Goal: Transaction & Acquisition: Obtain resource

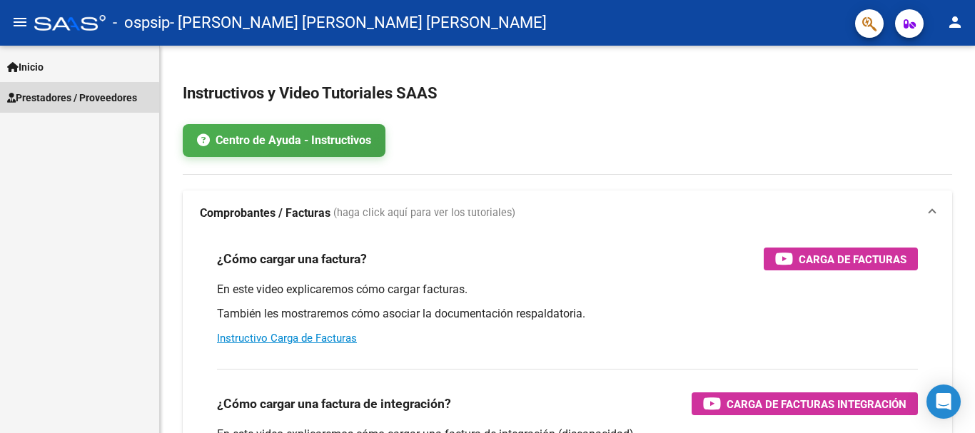
click at [56, 100] on span "Prestadores / Proveedores" at bounding box center [72, 98] width 130 height 16
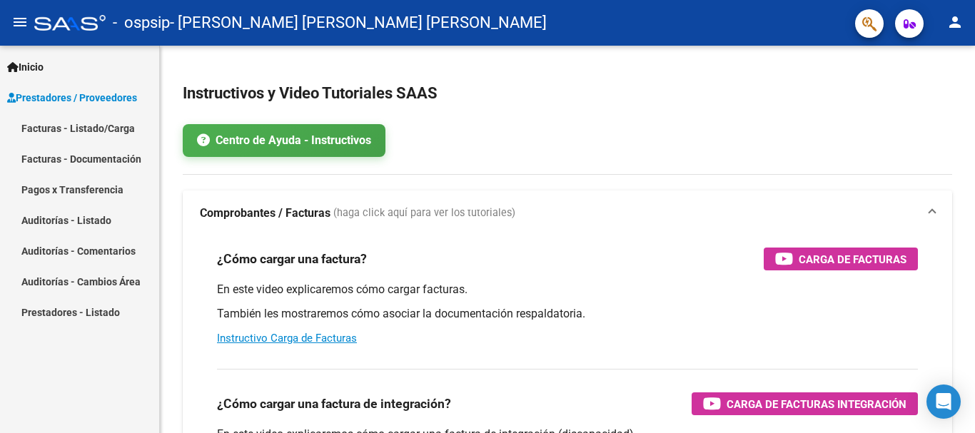
click at [66, 124] on link "Facturas - Listado/Carga" at bounding box center [79, 128] width 159 height 31
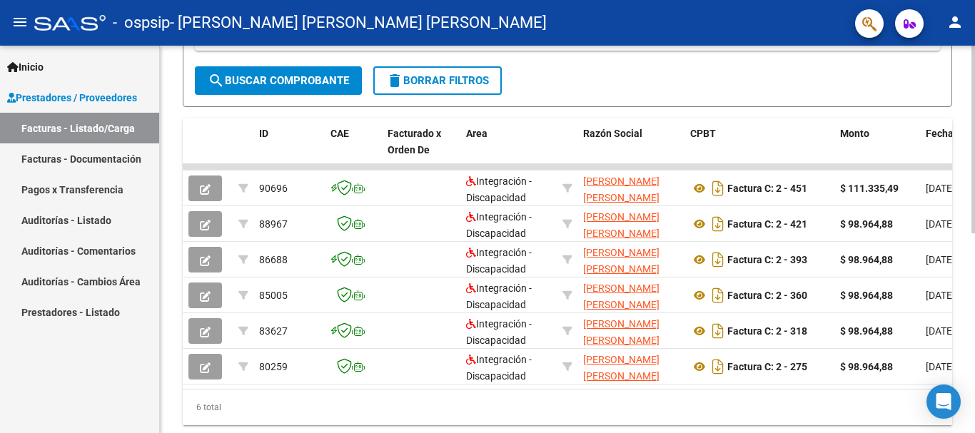
scroll to position [363, 0]
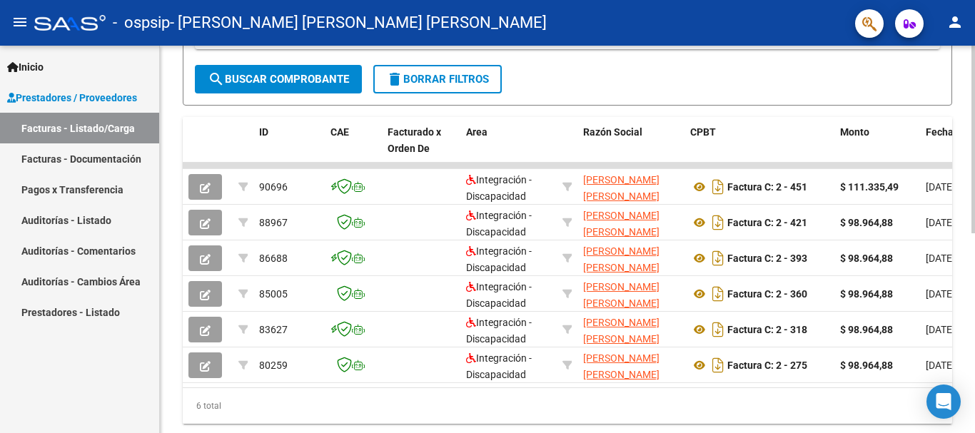
click at [974, 321] on div at bounding box center [973, 321] width 4 height 188
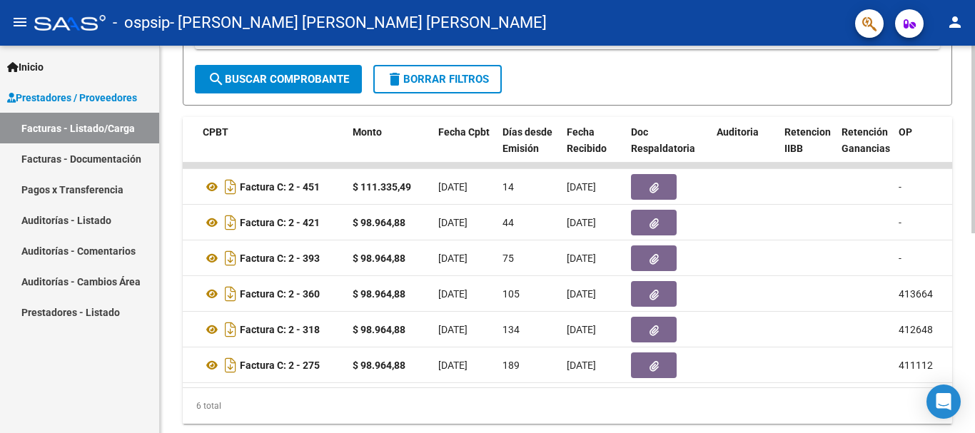
scroll to position [0, 239]
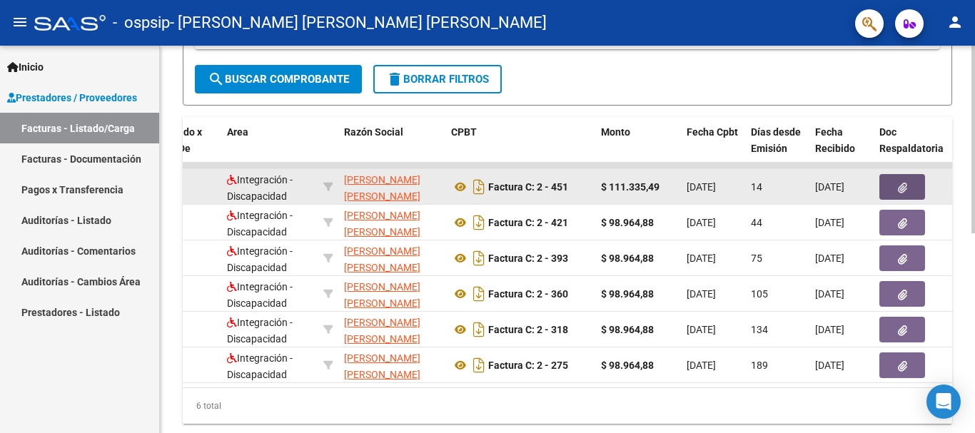
click at [904, 185] on icon "button" at bounding box center [902, 188] width 9 height 11
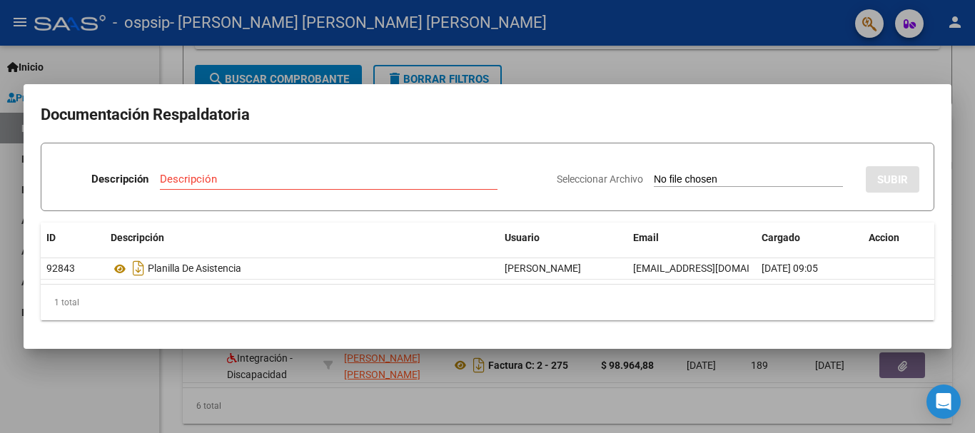
click at [674, 65] on div at bounding box center [487, 216] width 975 height 433
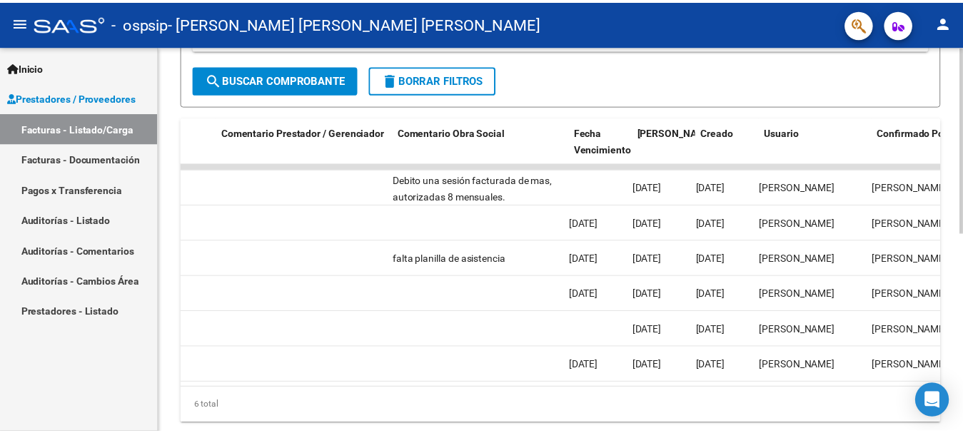
scroll to position [0, 2049]
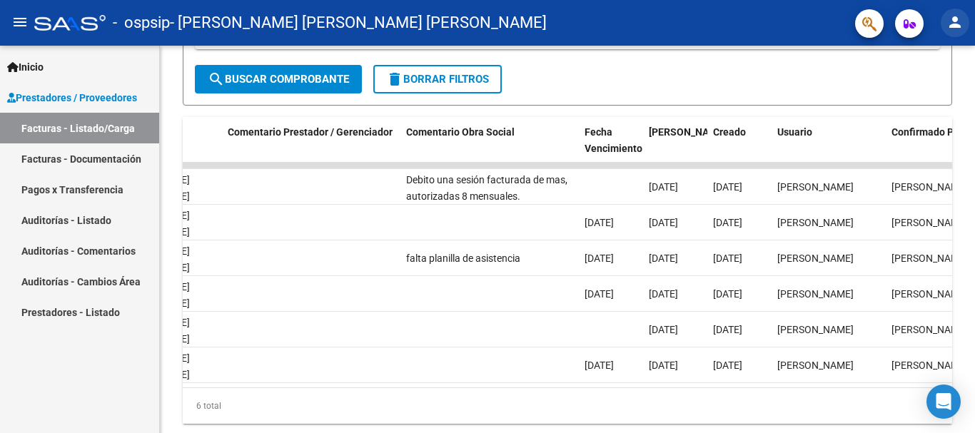
click at [954, 29] on mat-icon "person" at bounding box center [954, 22] width 17 height 17
click at [920, 92] on button "exit_to_app Salir" at bounding box center [925, 94] width 87 height 34
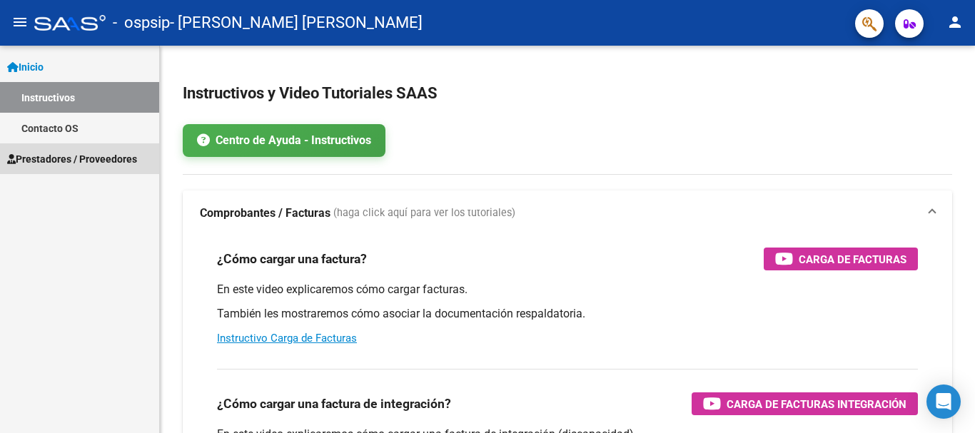
click at [22, 156] on span "Prestadores / Proveedores" at bounding box center [72, 159] width 130 height 16
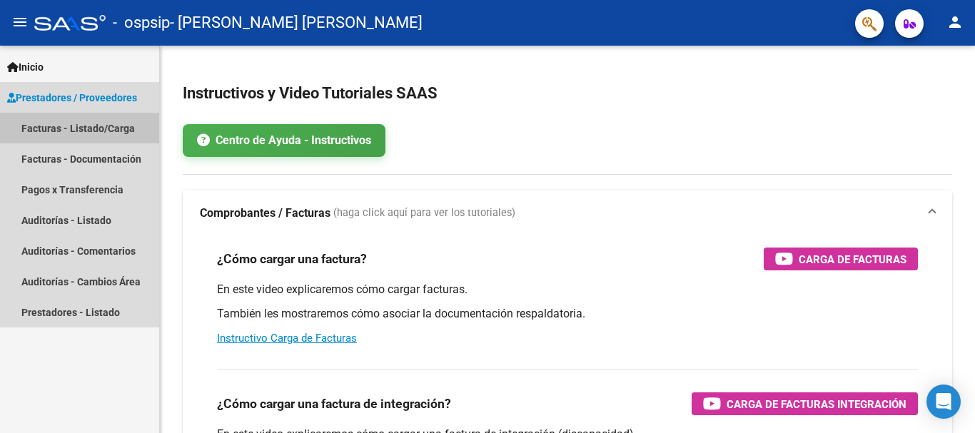
click at [90, 132] on link "Facturas - Listado/Carga" at bounding box center [79, 128] width 159 height 31
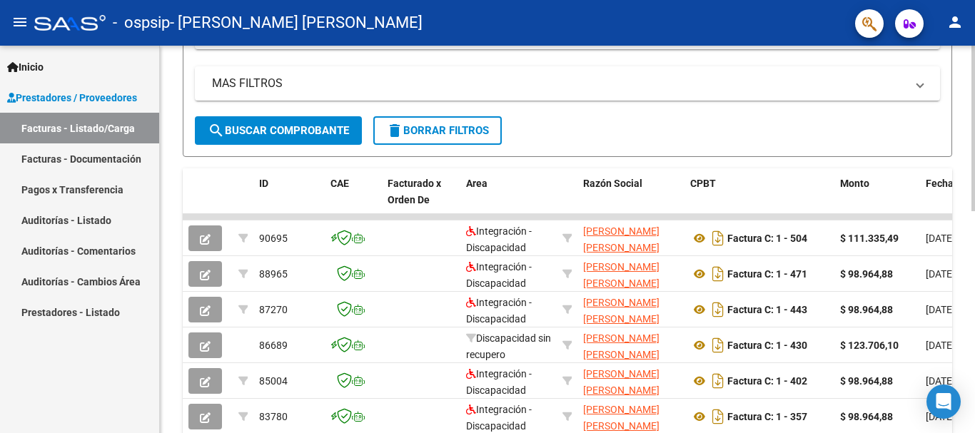
scroll to position [365, 0]
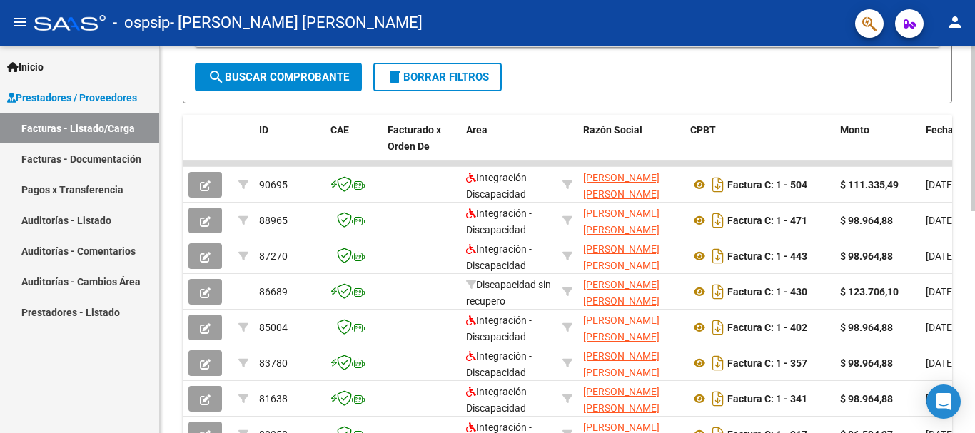
click at [962, 312] on div at bounding box center [973, 289] width 4 height 166
drag, startPoint x: 544, startPoint y: 166, endPoint x: 623, endPoint y: 140, distance: 83.3
click at [623, 140] on div "ID CAE Facturado x Orden De Area Razón Social CPBT Monto Fecha Cpbt [PERSON_NAM…" at bounding box center [567, 322] width 769 height 414
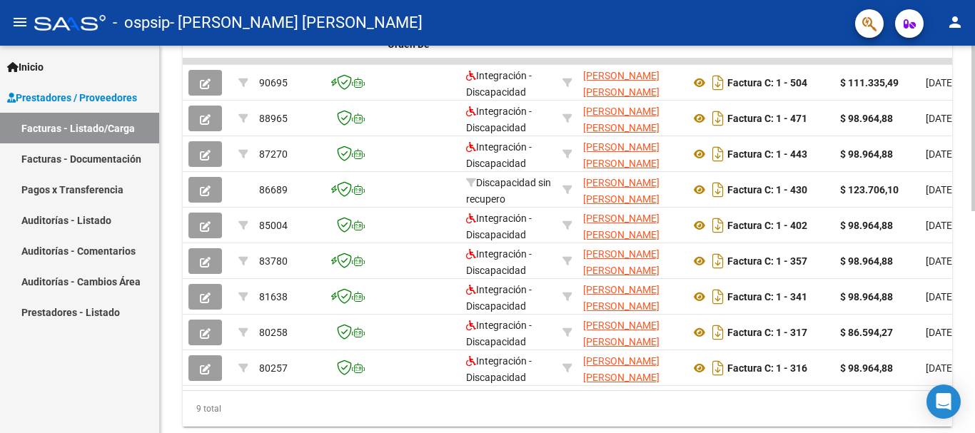
scroll to position [464, 0]
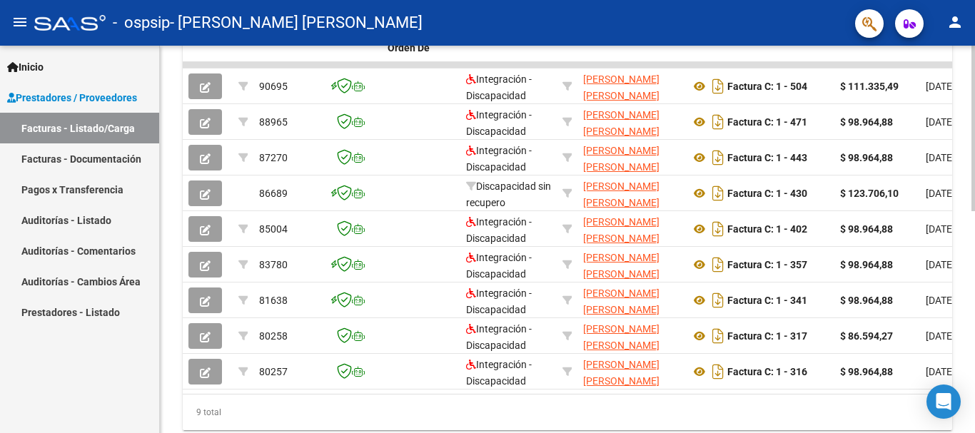
click at [962, 267] on div at bounding box center [973, 332] width 4 height 166
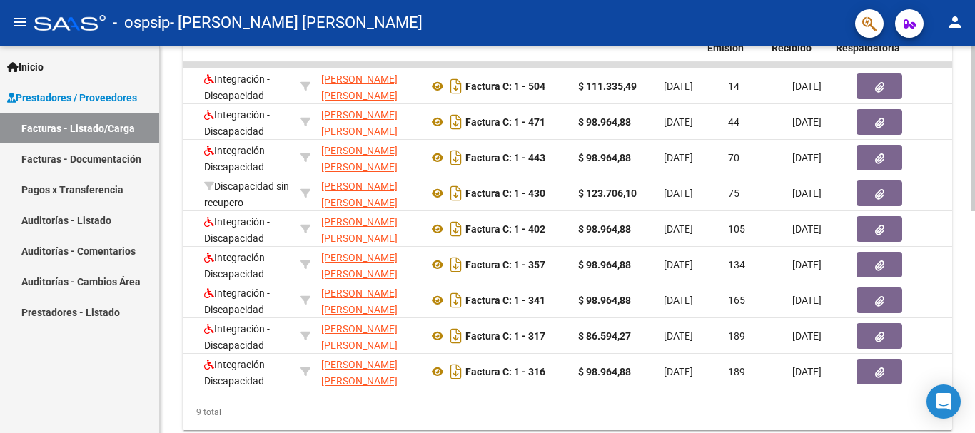
scroll to position [0, 288]
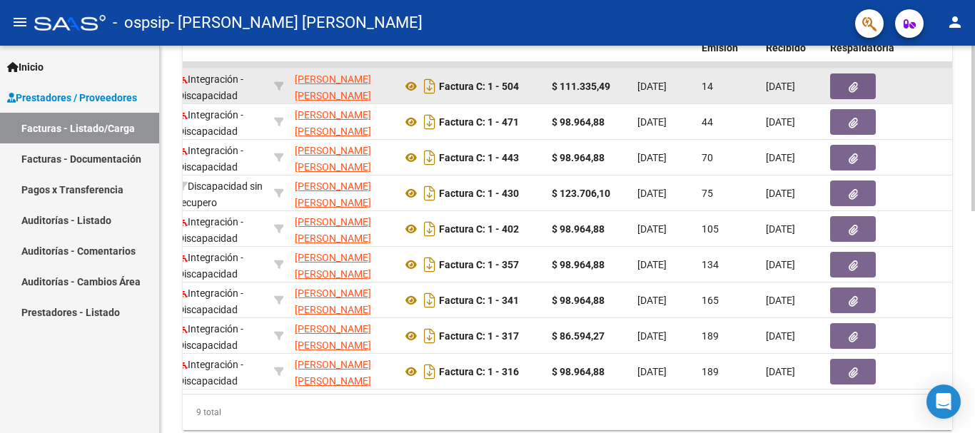
click at [849, 88] on icon "button" at bounding box center [853, 87] width 9 height 11
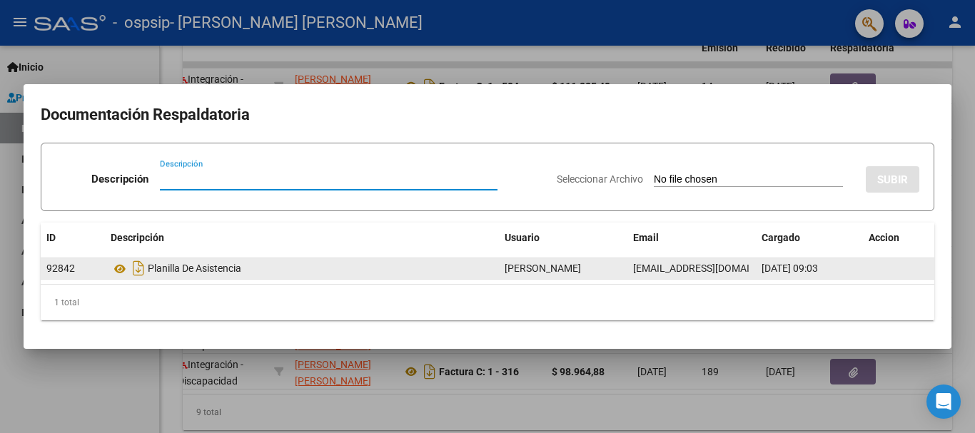
click at [259, 271] on div "Planilla De Asistencia" at bounding box center [302, 268] width 383 height 23
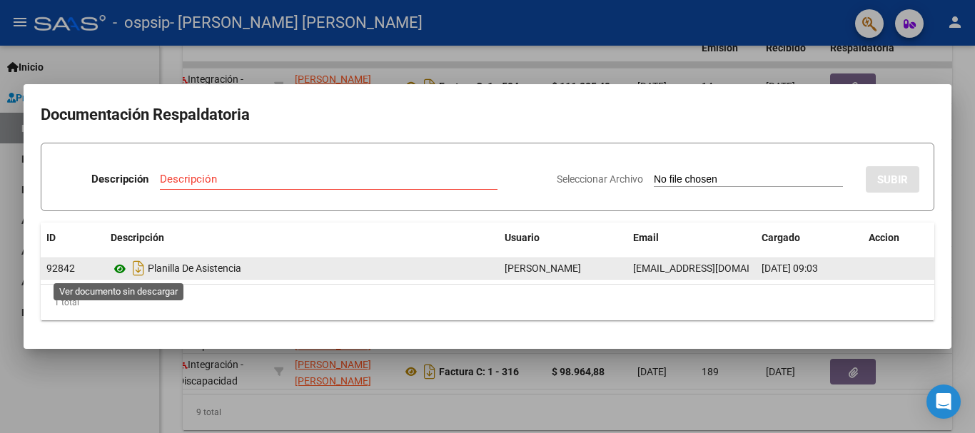
click at [120, 270] on icon at bounding box center [120, 269] width 19 height 17
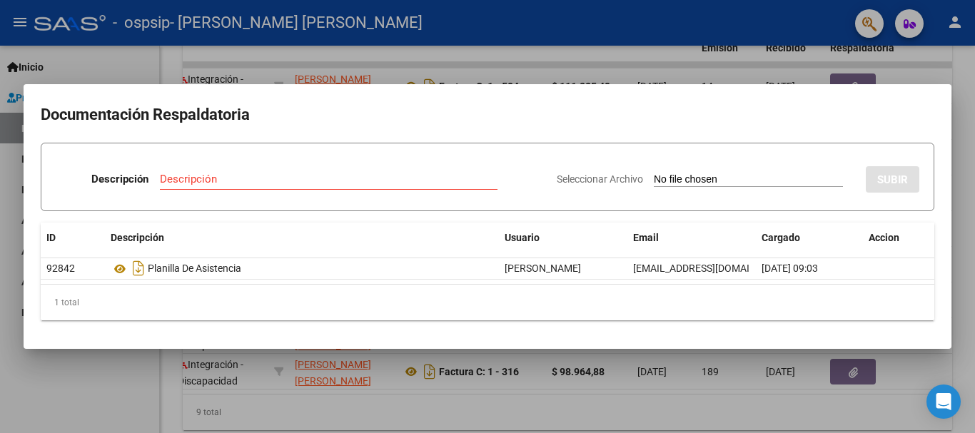
click at [605, 69] on div at bounding box center [487, 216] width 975 height 433
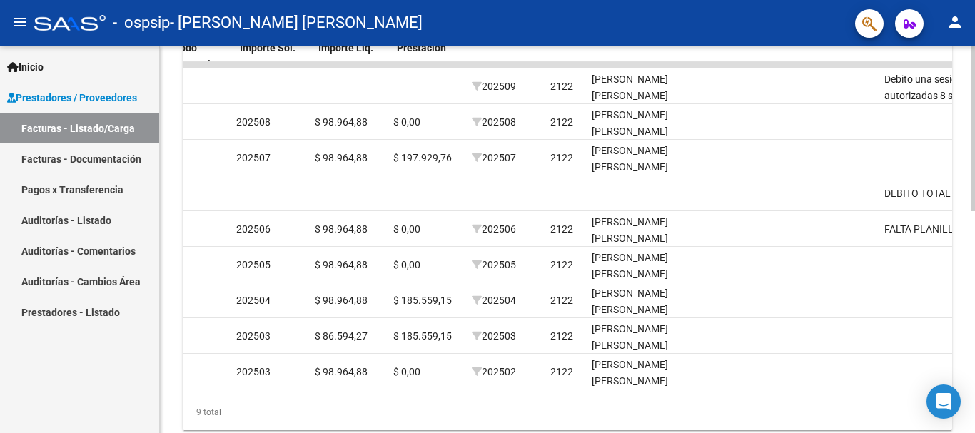
scroll to position [0, 2240]
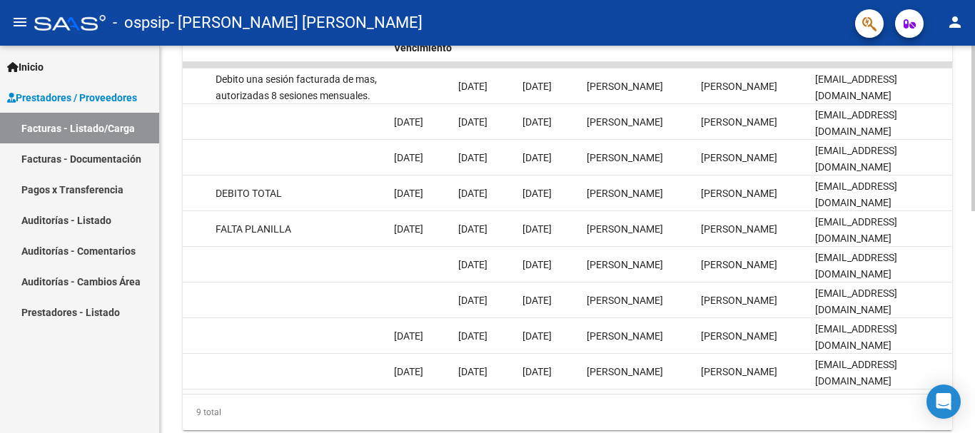
drag, startPoint x: 925, startPoint y: 420, endPoint x: 840, endPoint y: 403, distance: 86.6
click at [840, 403] on div "ID CAE Facturado x Orden De Area Razón Social CPBT Monto Fecha Cpbt [PERSON_NAM…" at bounding box center [567, 223] width 769 height 414
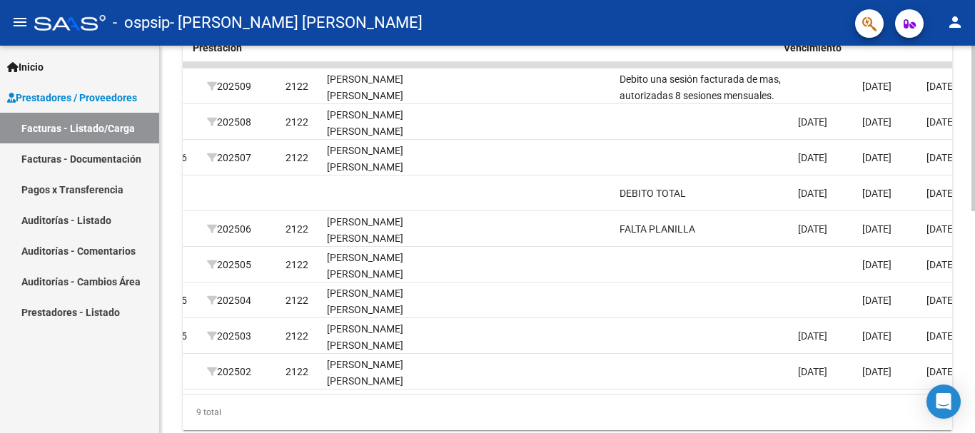
scroll to position [0, 1850]
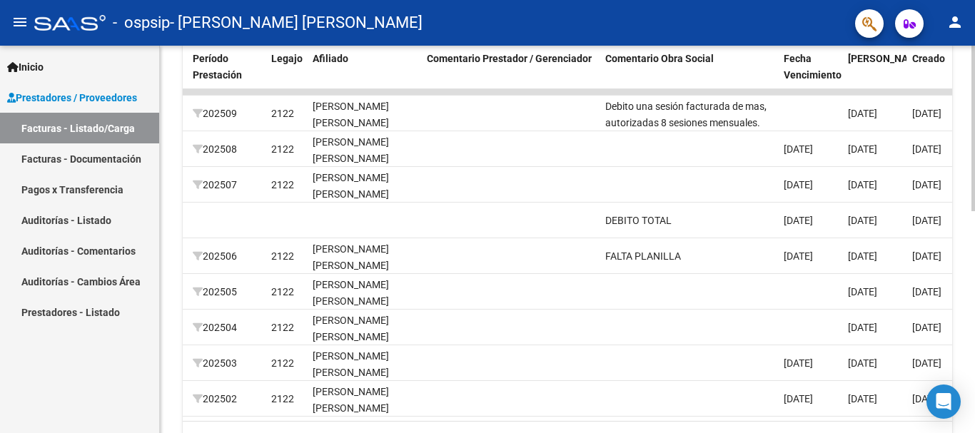
click at [962, 272] on div at bounding box center [973, 320] width 4 height 166
